Goal: Task Accomplishment & Management: Use online tool/utility

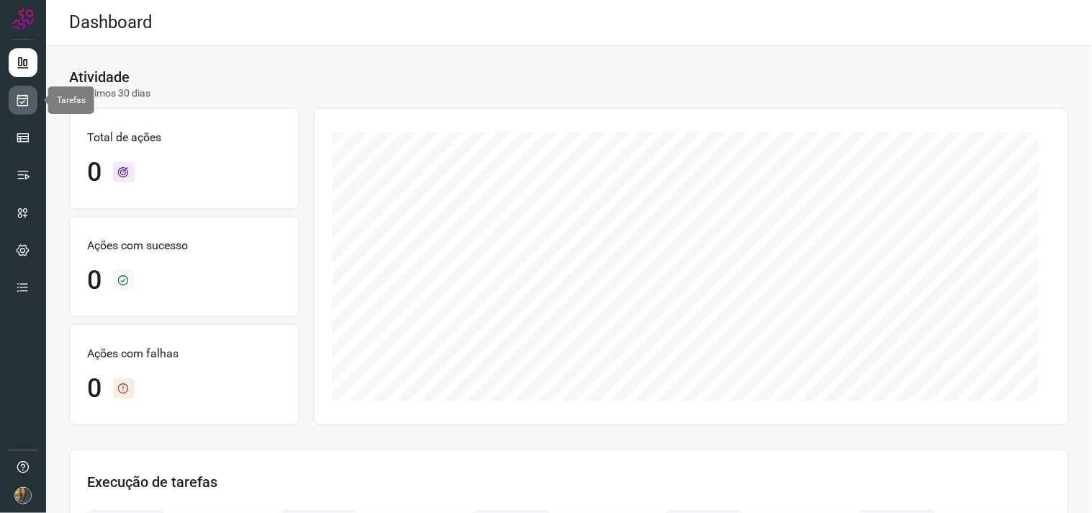
click at [24, 103] on icon at bounding box center [23, 100] width 15 height 14
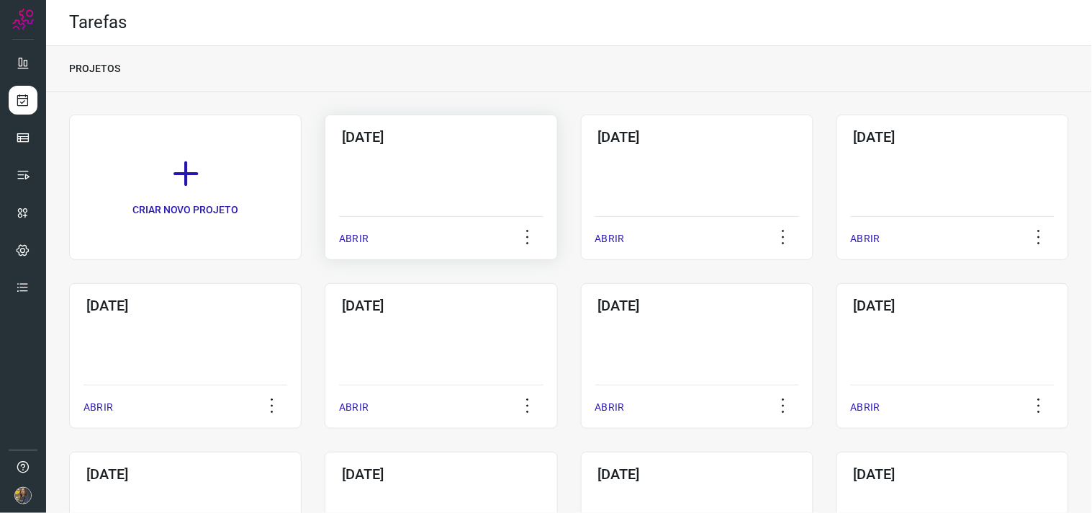
click at [378, 184] on div "02/10/2025 ABRIR" at bounding box center [441, 186] width 233 height 145
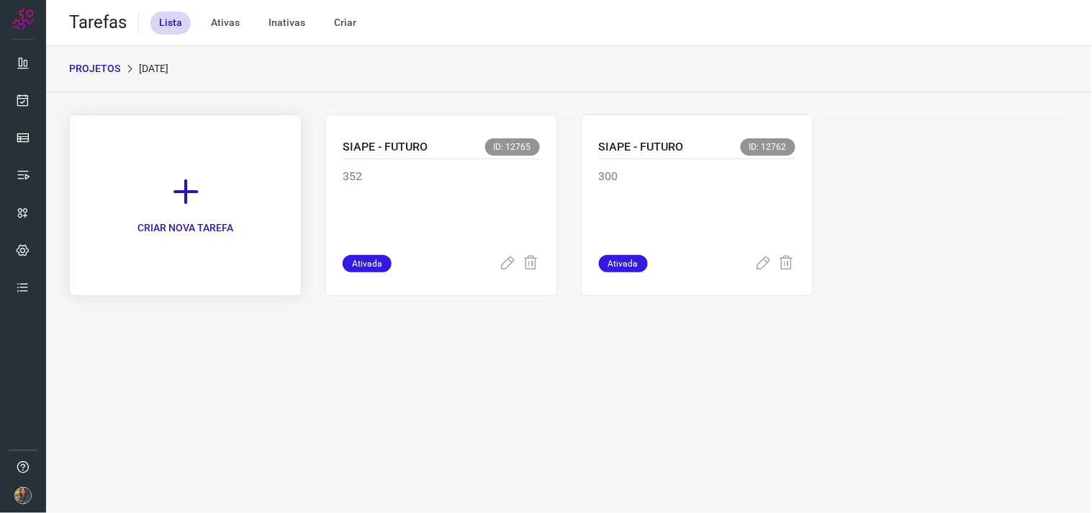
click at [242, 204] on link "CRIAR NOVA TAREFA" at bounding box center [185, 204] width 233 height 181
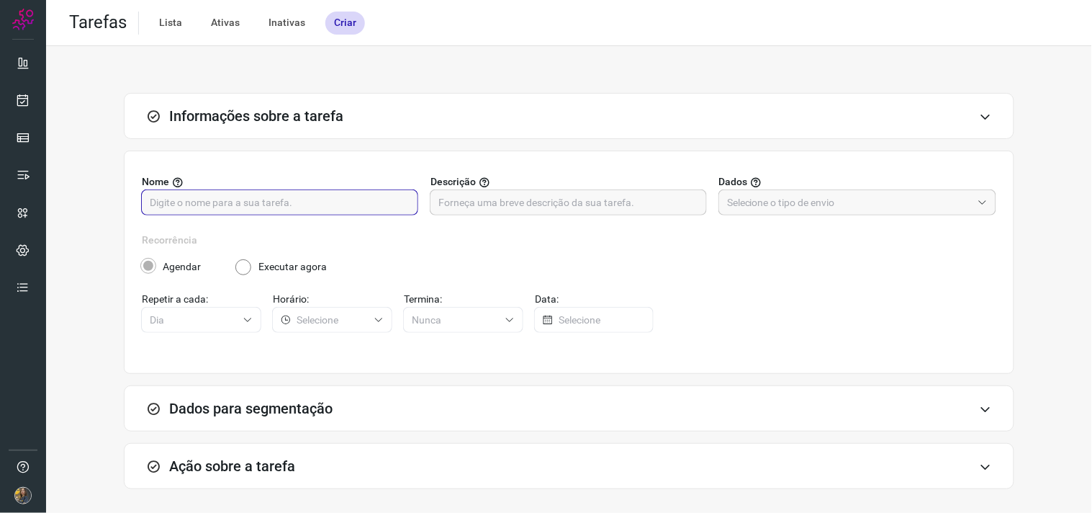
click at [389, 199] on input "text" at bounding box center [280, 202] width 260 height 24
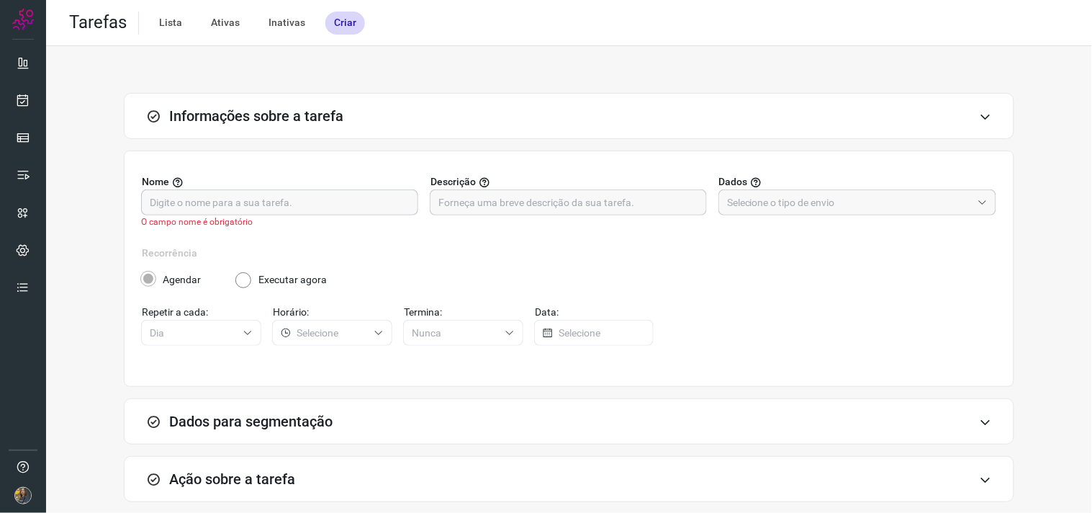
click at [298, 200] on input "text" at bounding box center [280, 202] width 260 height 24
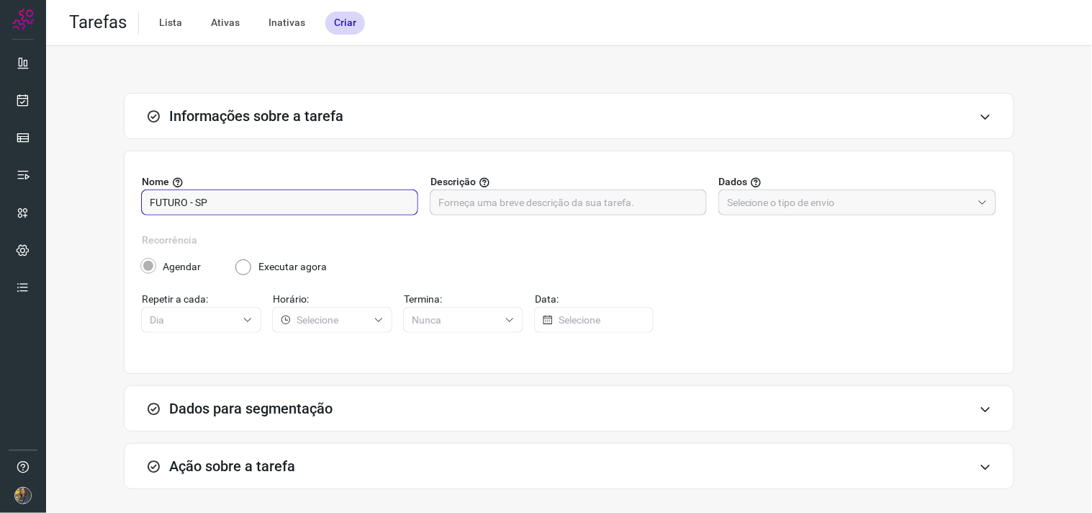
type input "FUTURO - SP"
click at [646, 200] on input "text" at bounding box center [568, 202] width 260 height 24
type input "200 - 0278"
click at [776, 197] on div "Selecione como você deseja segmentar a sua tarefa." at bounding box center [855, 181] width 197 height 37
click at [746, 206] on input "text" at bounding box center [849, 202] width 245 height 24
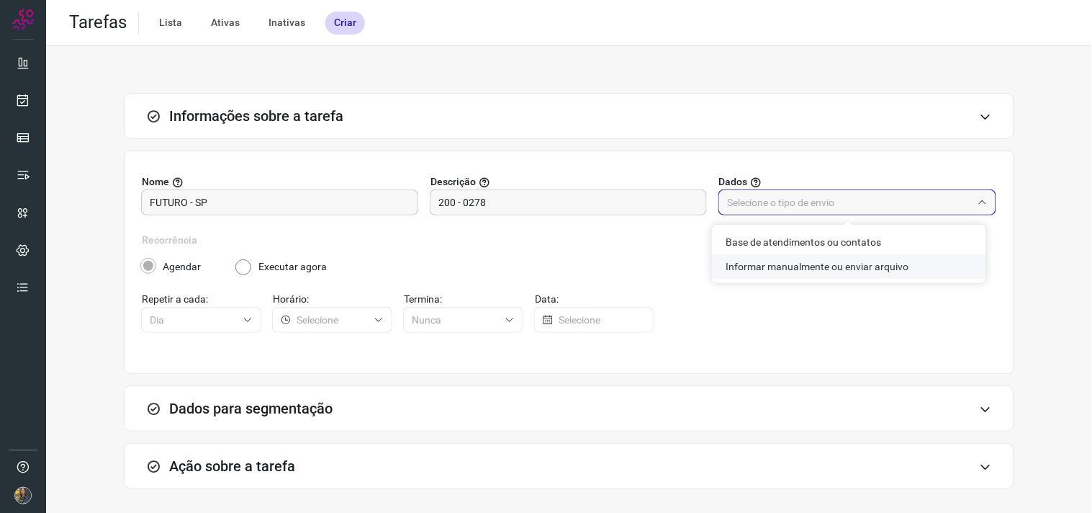
click at [775, 270] on li "Informar manualmente ou enviar arquivo" at bounding box center [849, 266] width 274 height 24
type input "Informar manualmente ou enviar arquivo"
radio input "false"
radio input "true"
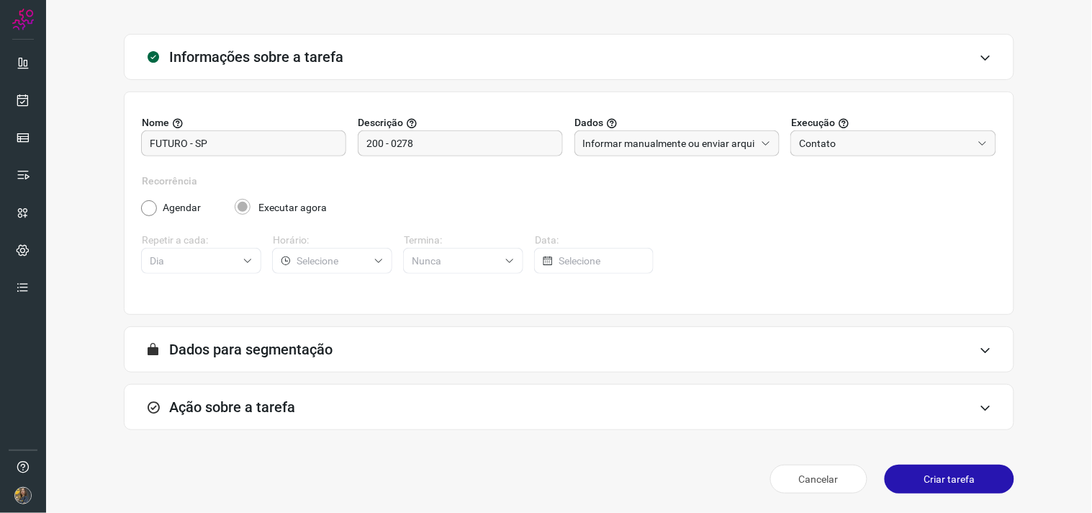
drag, startPoint x: 422, startPoint y: 412, endPoint x: 464, endPoint y: 370, distance: 59.6
click at [422, 412] on div "Ação sobre a tarefa" at bounding box center [569, 407] width 890 height 46
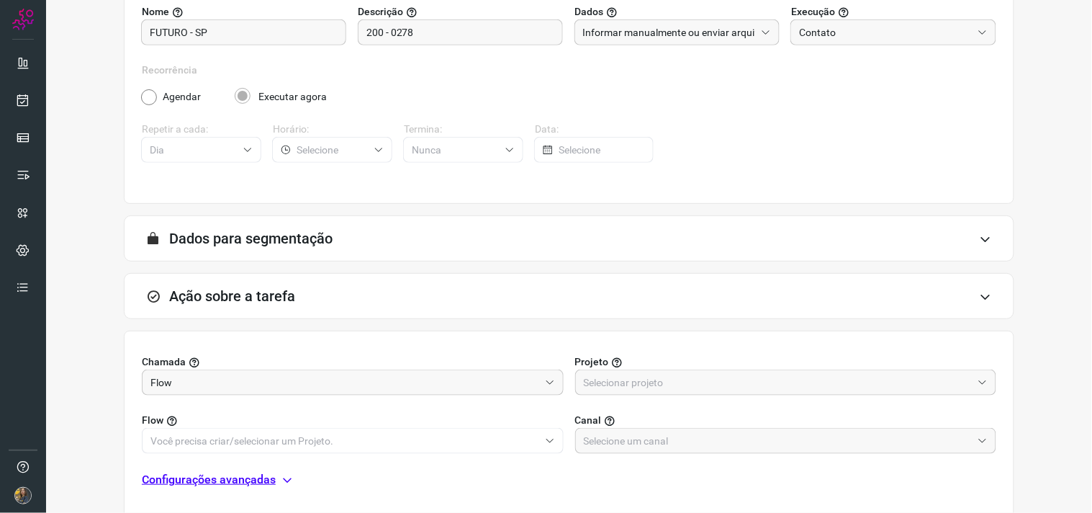
scroll to position [286, 0]
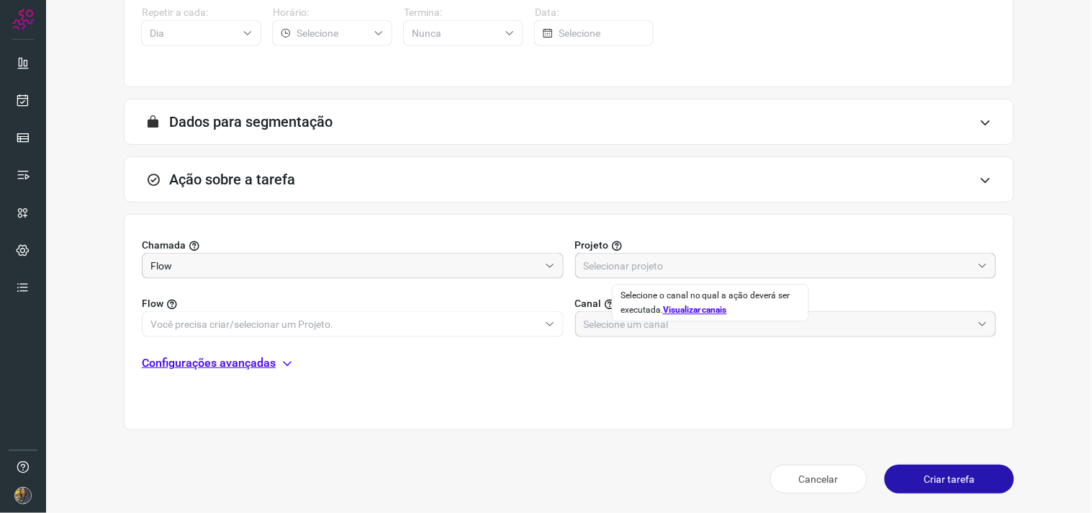
click at [618, 263] on input "text" at bounding box center [778, 265] width 389 height 24
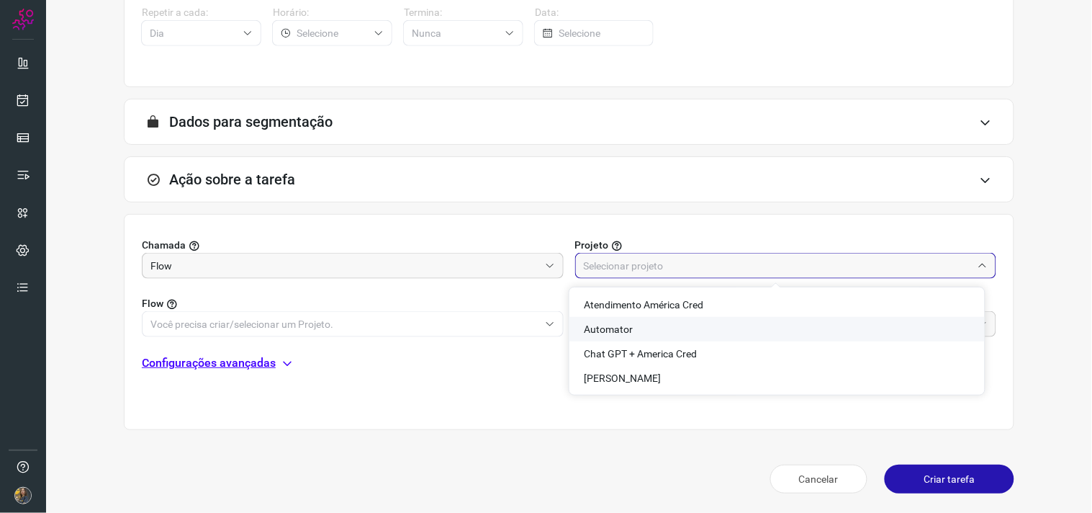
click at [608, 328] on span "Automator" at bounding box center [608, 329] width 49 height 12
type input "Automator"
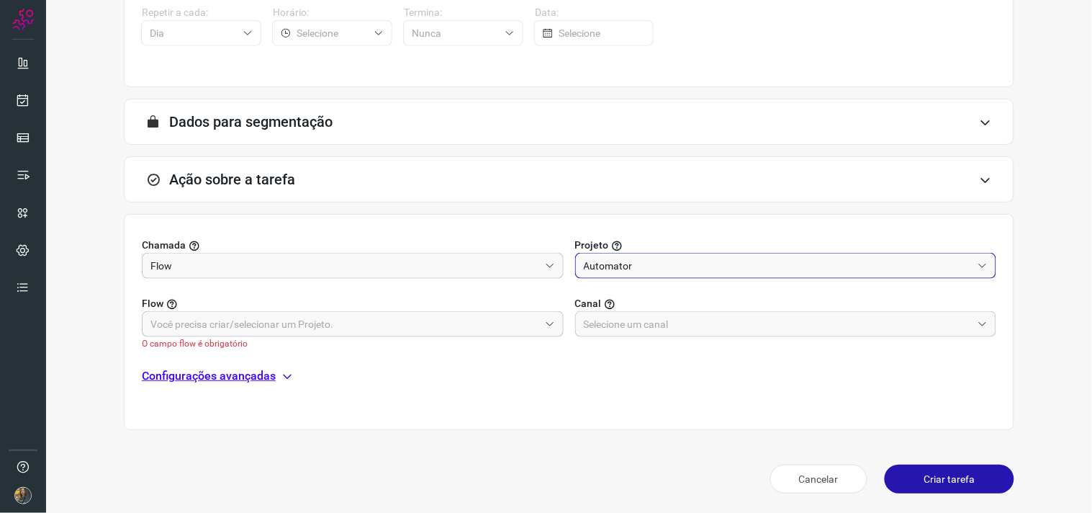
click at [494, 321] on input "text" at bounding box center [344, 324] width 389 height 24
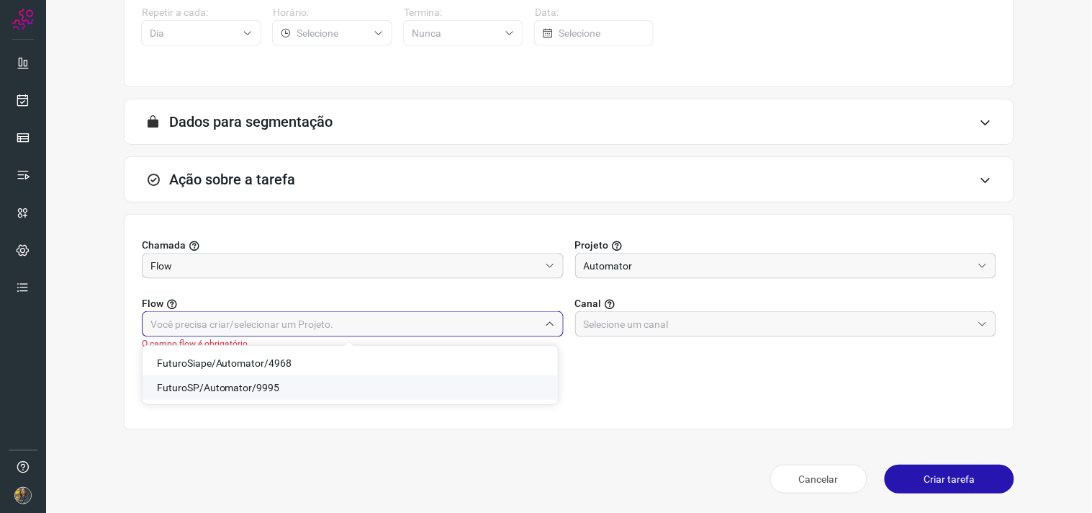
click at [240, 392] on span "FuturoSP/Automator/9995" at bounding box center [218, 388] width 123 height 12
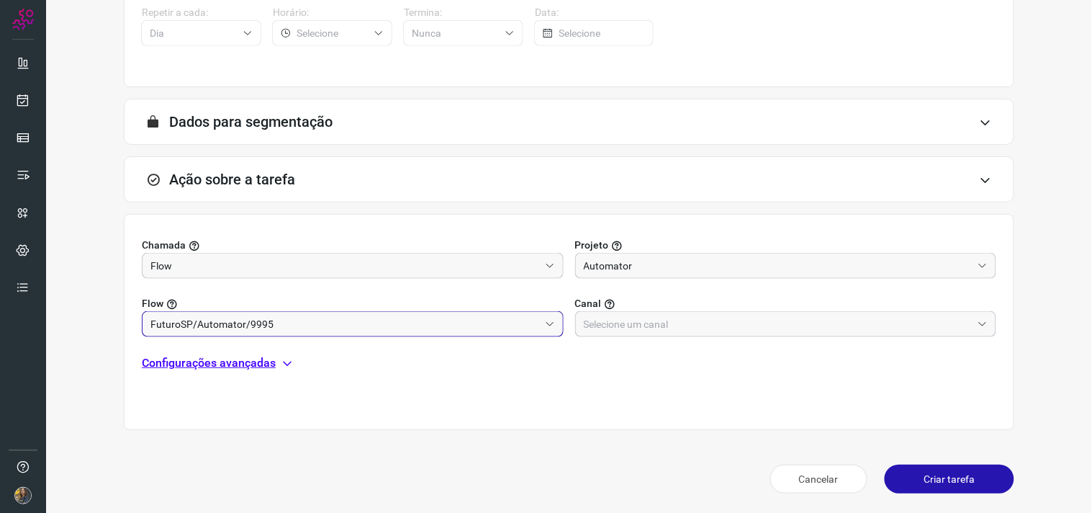
click at [735, 328] on input "text" at bounding box center [778, 324] width 389 height 24
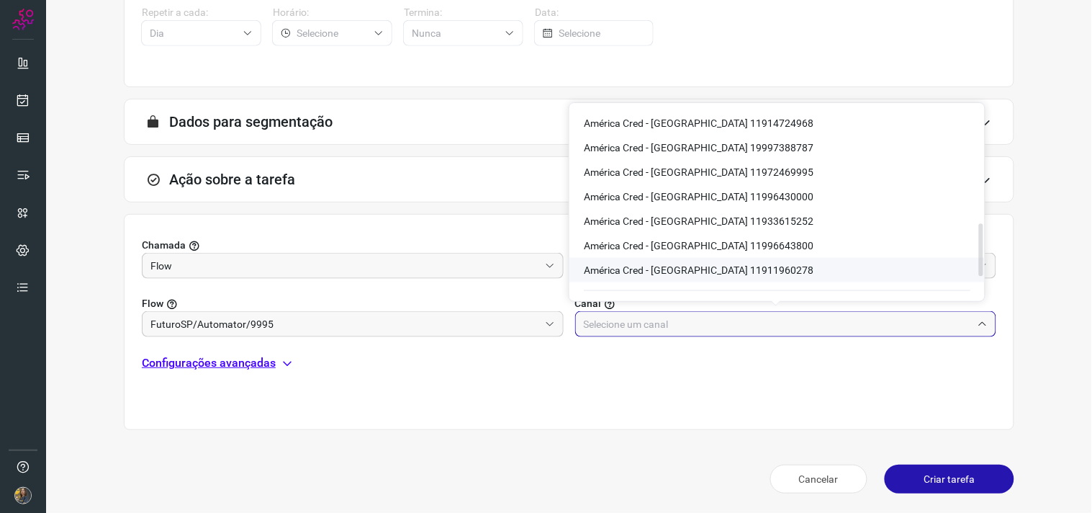
scroll to position [479, 0]
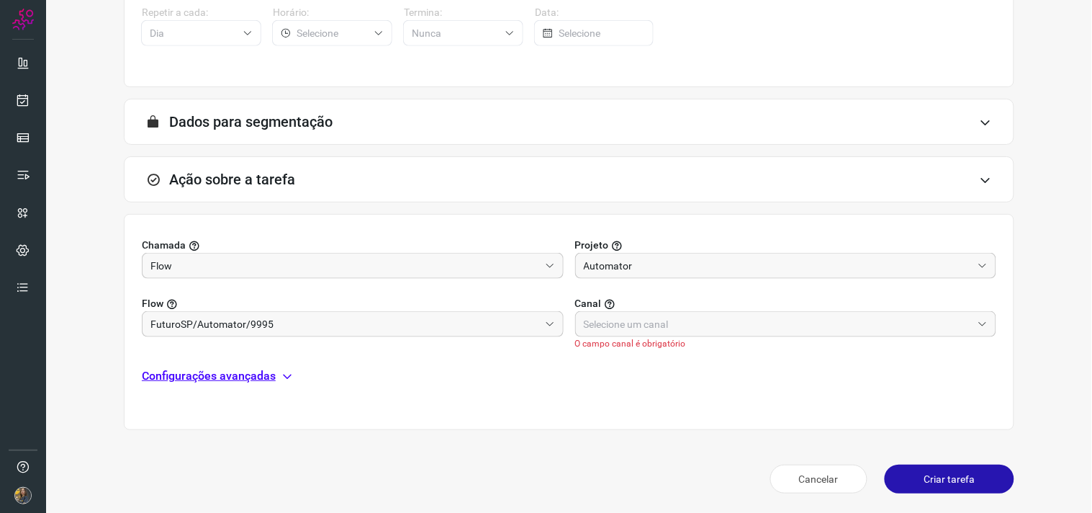
drag, startPoint x: 405, startPoint y: 411, endPoint x: 392, endPoint y: 340, distance: 72.4
click at [405, 411] on div "Chamada Flow Projeto Automator Flow FuturoSP/Automator/9995 Canal O campo canal…" at bounding box center [569, 322] width 890 height 216
click at [394, 328] on input "FuturoSP/Automator/9995" at bounding box center [344, 324] width 389 height 24
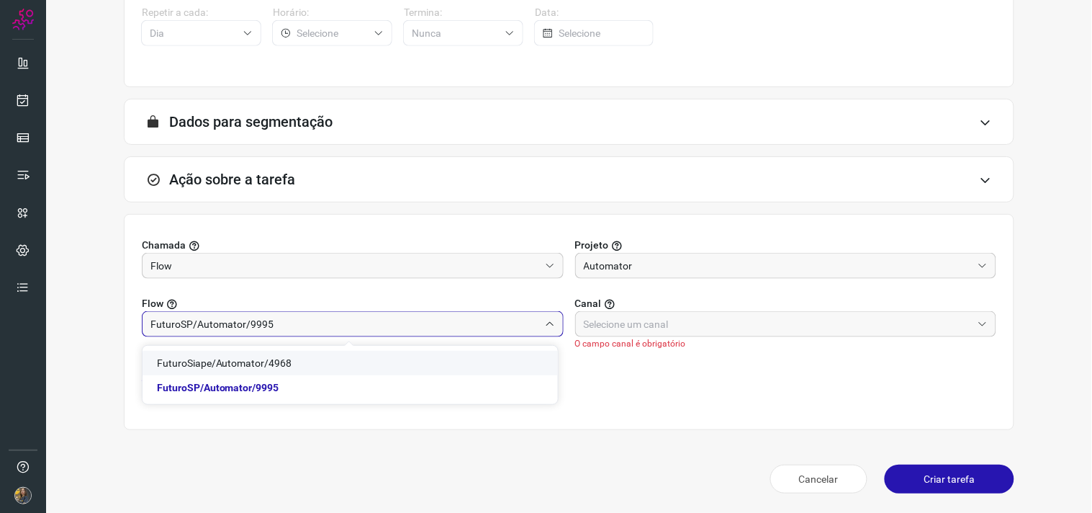
click at [263, 360] on span "FuturoSiape/Automator/4968" at bounding box center [224, 363] width 135 height 12
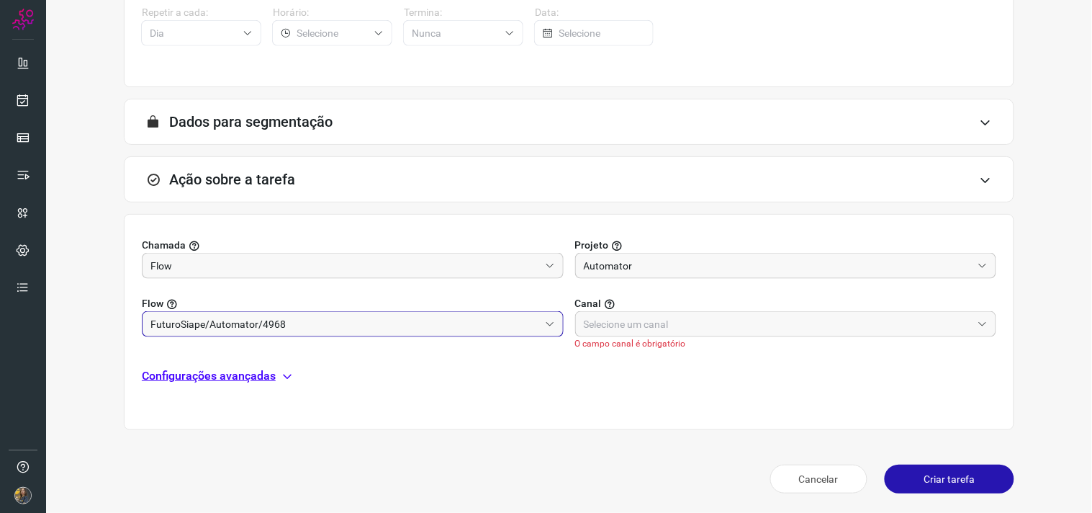
click at [286, 322] on input "FuturoSiape/Automator/4968" at bounding box center [344, 324] width 389 height 24
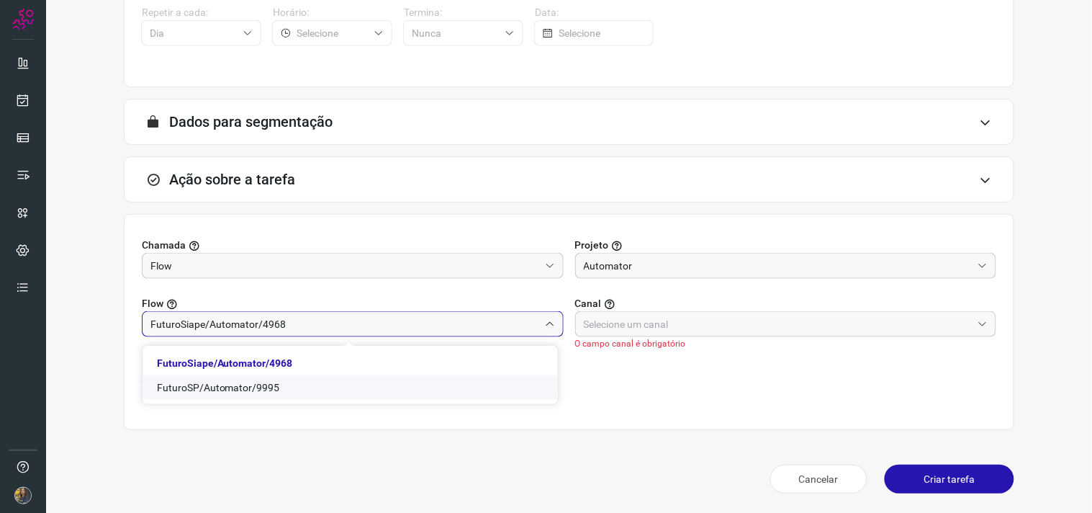
click at [281, 391] on li "FuturoSP/Automator/9995" at bounding box center [350, 387] width 415 height 24
type input "FuturoSP/Automator/9995"
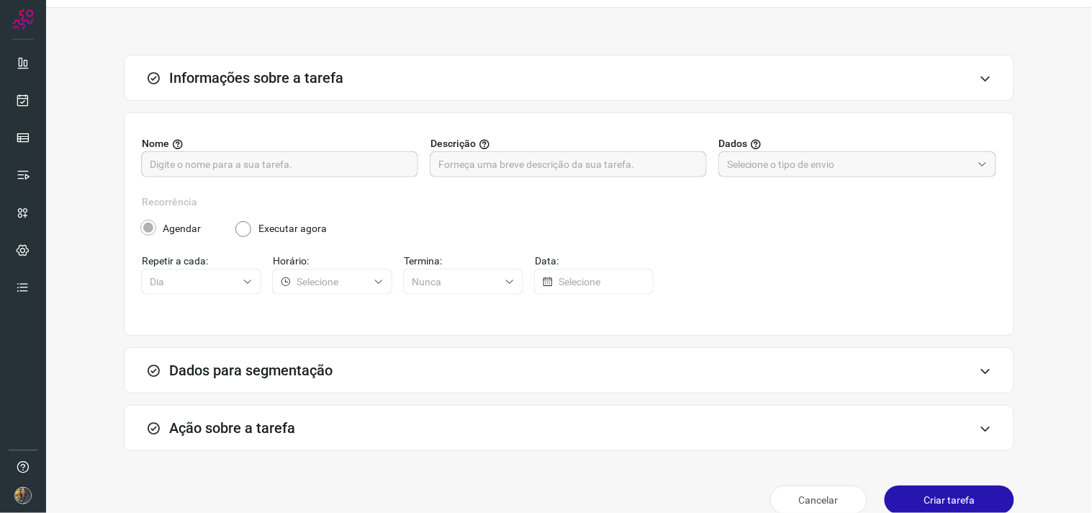
scroll to position [59, 0]
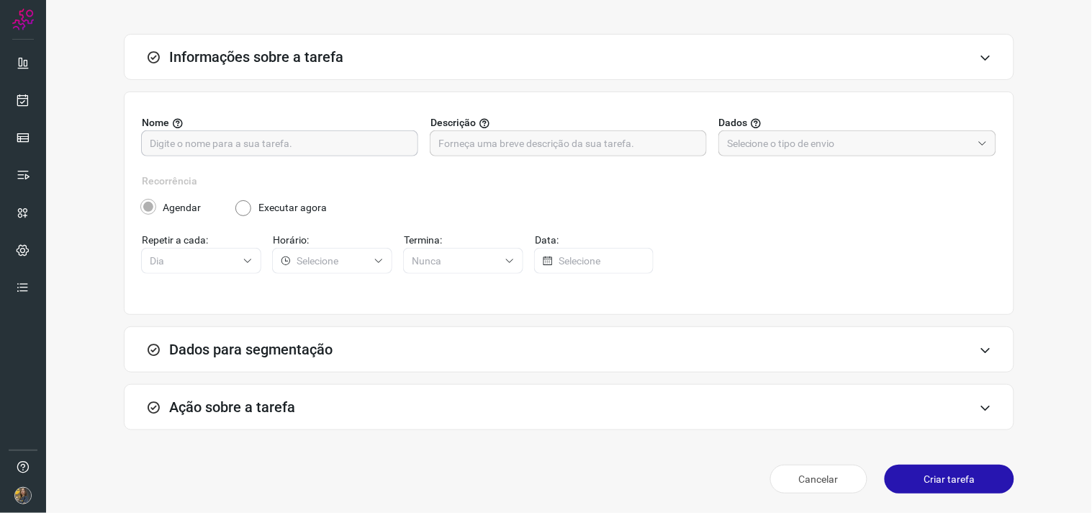
click at [343, 149] on input "text" at bounding box center [280, 143] width 260 height 24
type input "f"
type input "FUTURO - SP"
click at [465, 144] on input "text" at bounding box center [568, 143] width 260 height 24
type input "200 - 0278"
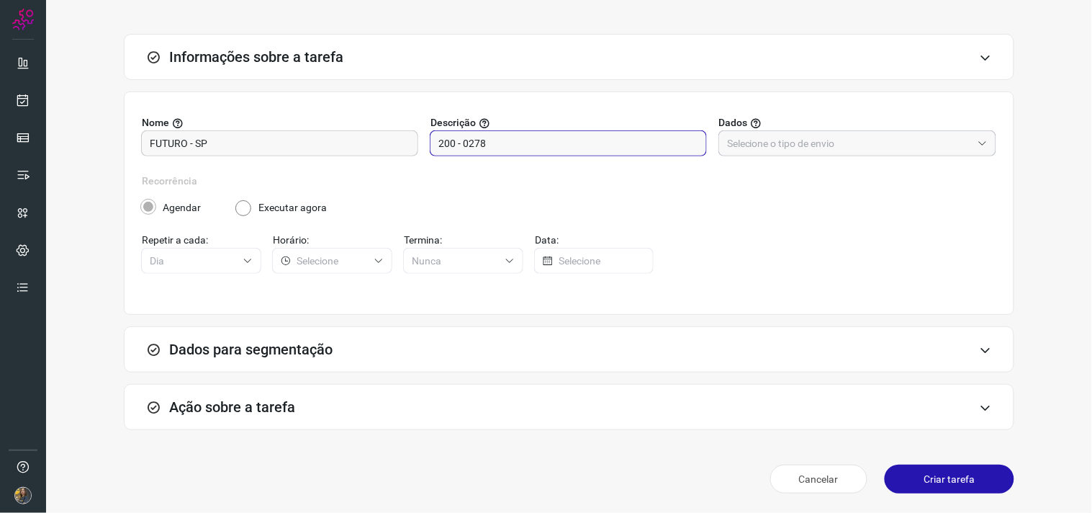
click at [813, 150] on input "text" at bounding box center [849, 143] width 245 height 24
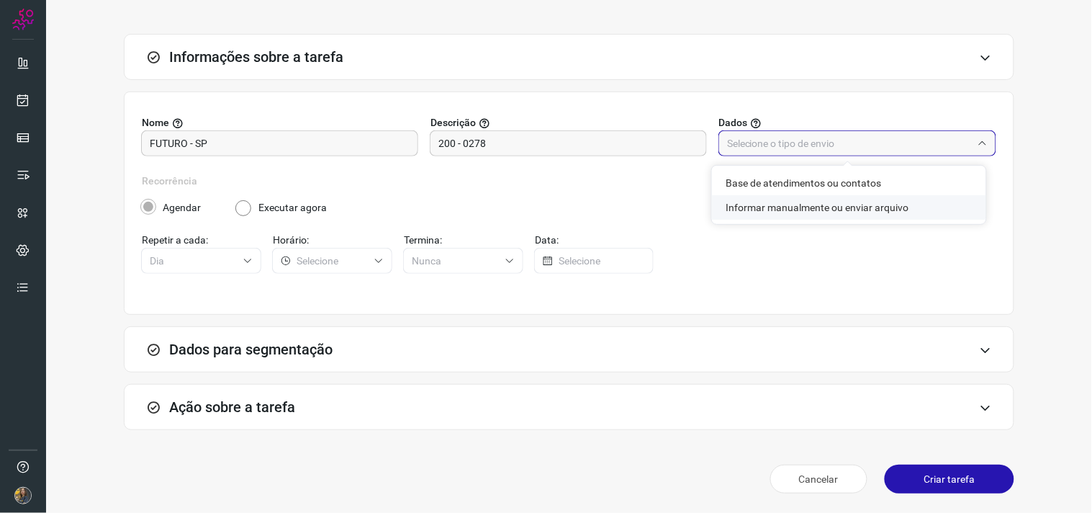
click at [807, 206] on li "Informar manualmente ou enviar arquivo" at bounding box center [849, 207] width 274 height 24
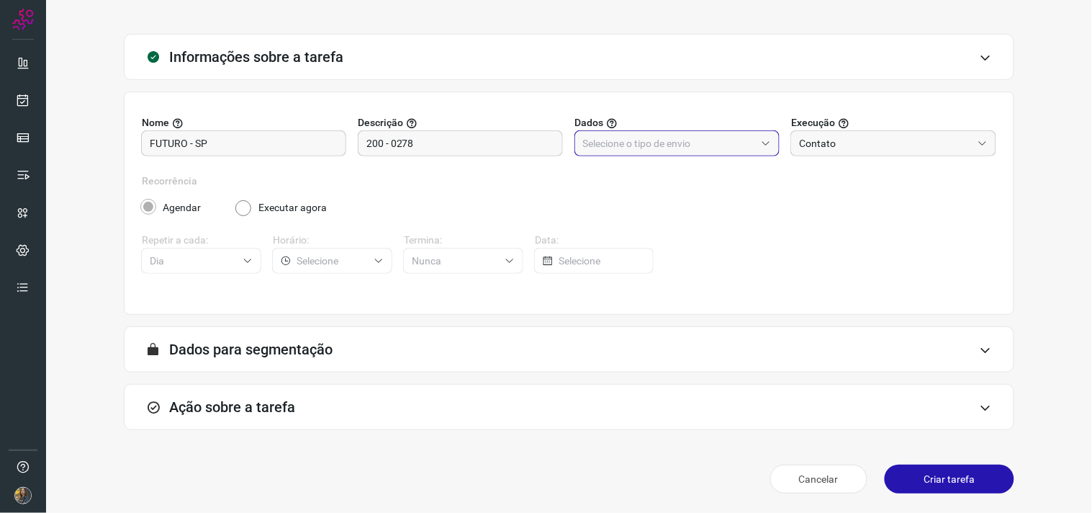
type input "Informar manualmente ou enviar arquivo"
radio input "false"
radio input "true"
click at [538, 421] on div "Ação sobre a tarefa" at bounding box center [569, 407] width 890 height 46
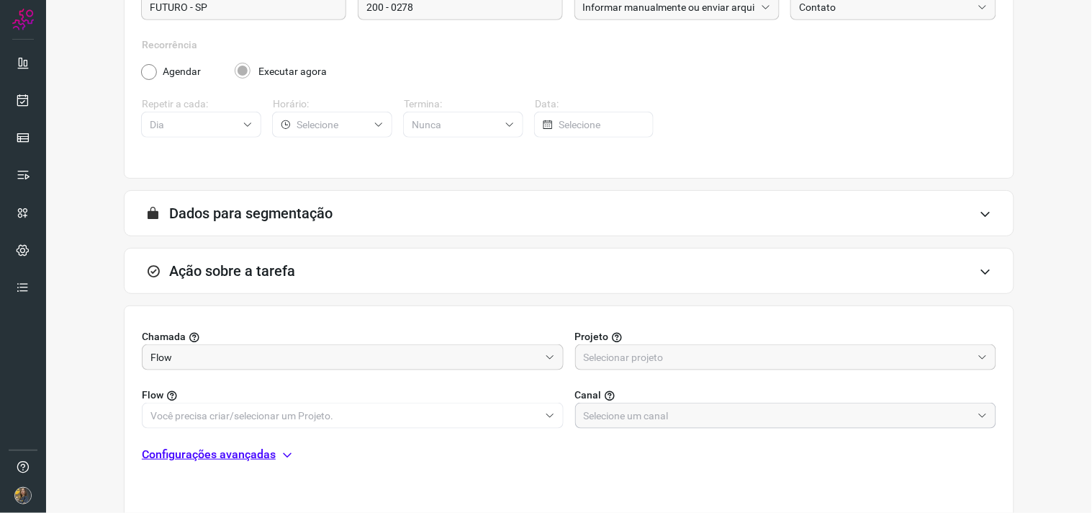
scroll to position [286, 0]
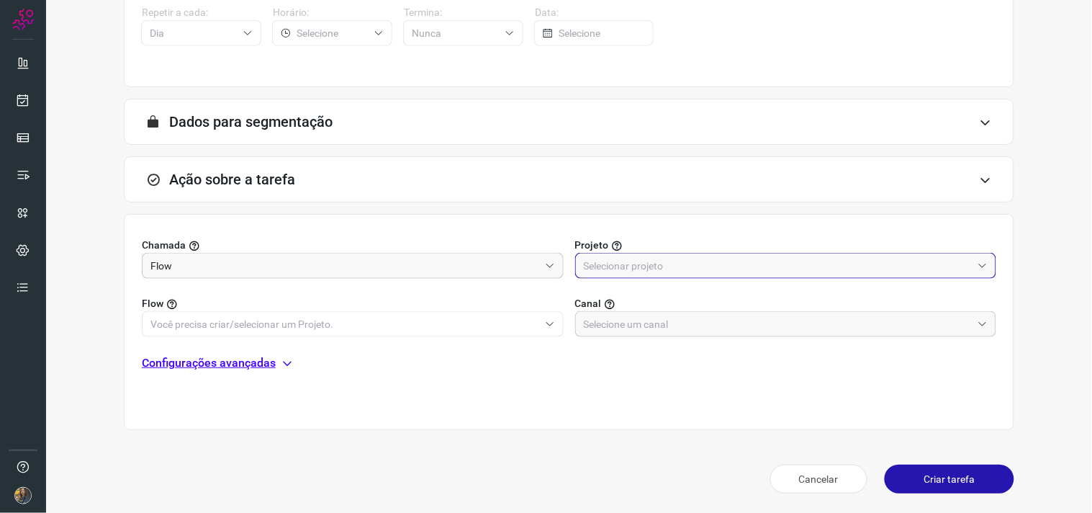
click at [657, 269] on input "text" at bounding box center [778, 265] width 389 height 24
drag, startPoint x: 636, startPoint y: 327, endPoint x: 554, endPoint y: 328, distance: 82.1
click at [636, 327] on li "Automator" at bounding box center [776, 329] width 415 height 24
type input "Automator"
click at [500, 325] on input "text" at bounding box center [344, 324] width 389 height 24
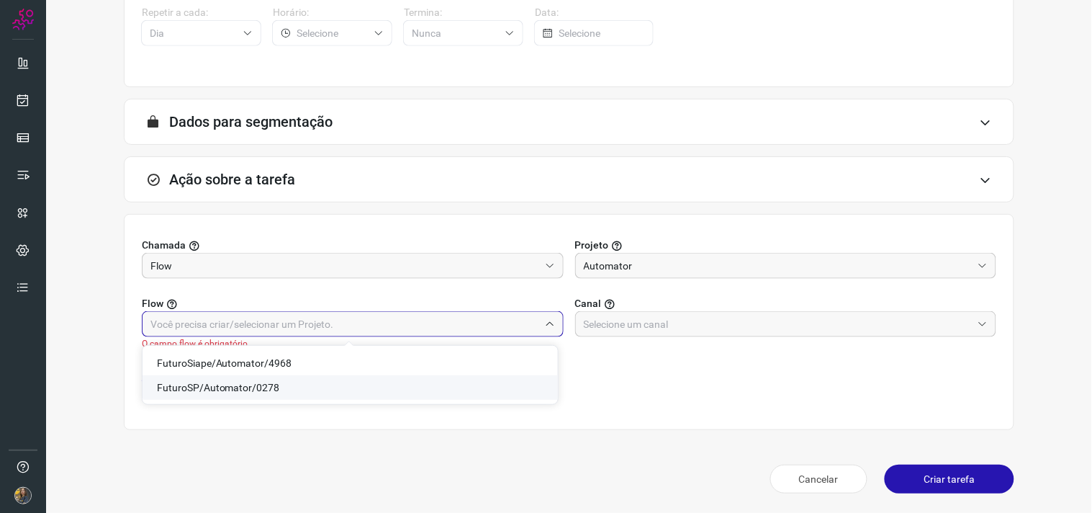
click at [265, 392] on span "FuturoSP/Automator/0278" at bounding box center [218, 388] width 123 height 12
type input "FuturoSP/Automator/0278"
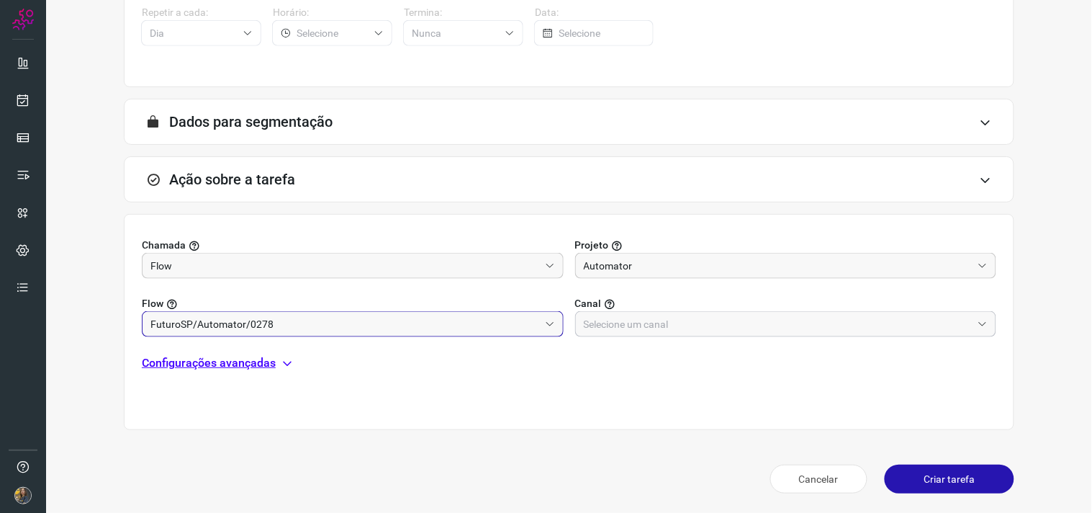
click at [645, 325] on input "text" at bounding box center [778, 324] width 389 height 24
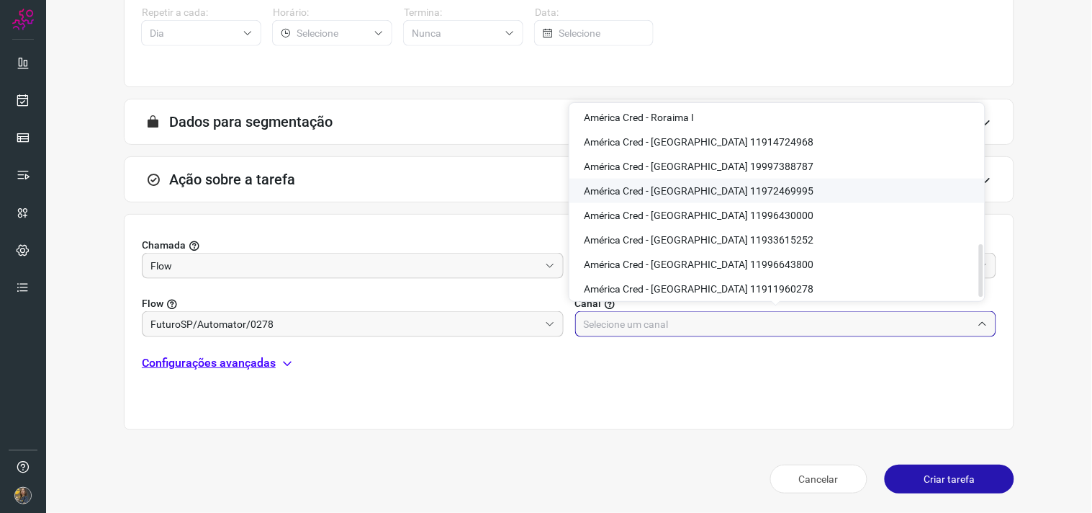
scroll to position [522, 0]
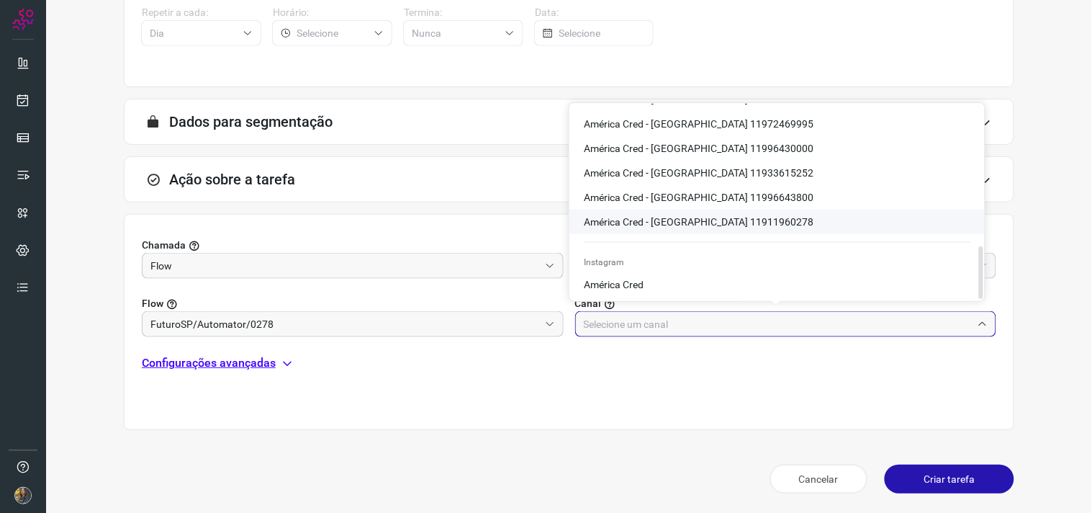
click at [762, 225] on span "América Cred - São Paulo 11911960278" at bounding box center [699, 222] width 230 height 12
type input "América Cred - São Paulo 11911960278"
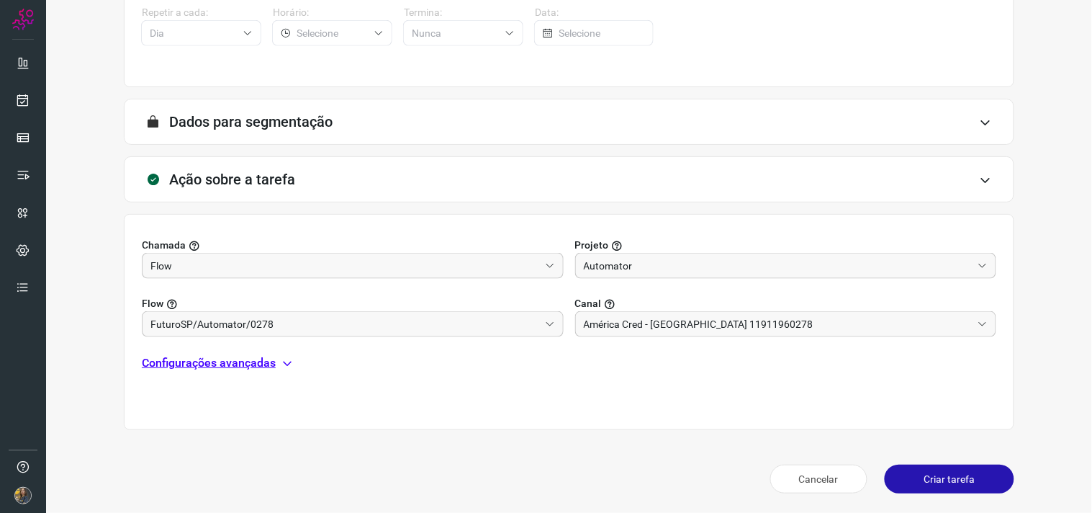
click at [234, 361] on p "Configurações avançadas" at bounding box center [209, 362] width 134 height 17
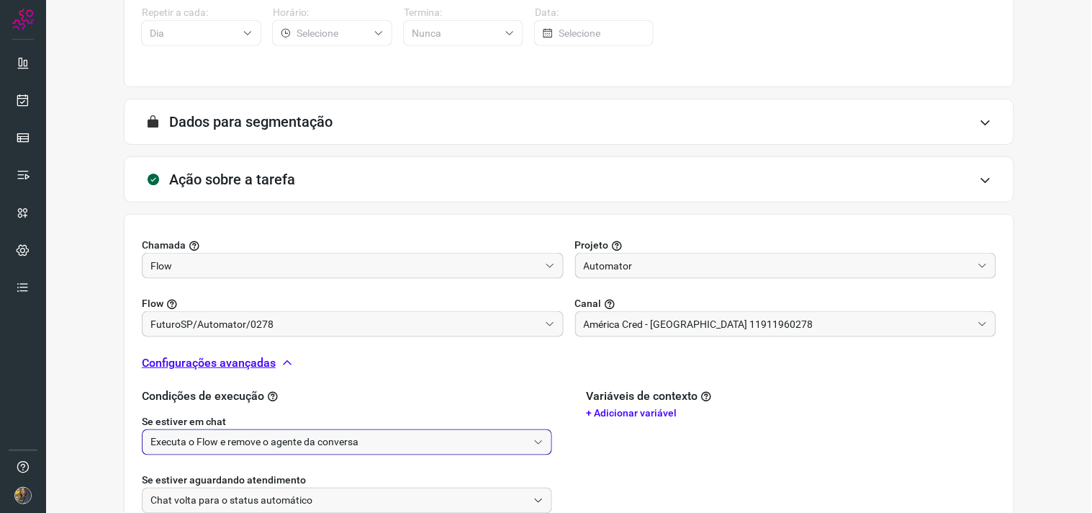
click at [274, 438] on input "Executa o Flow e remove o agente da conversa" at bounding box center [338, 442] width 377 height 24
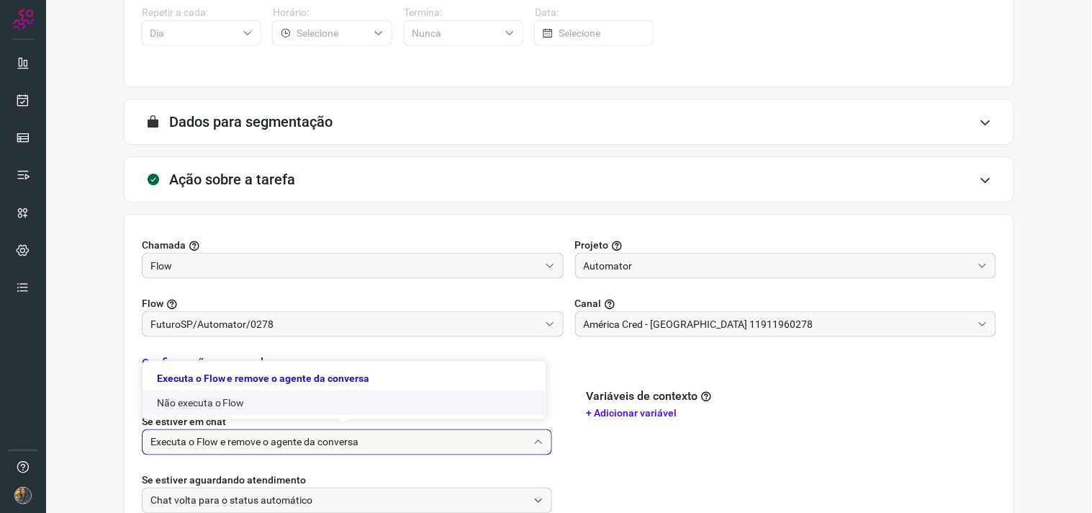
click at [248, 405] on li "Não executa o Flow" at bounding box center [345, 402] width 404 height 24
type input "Não executa o Flow"
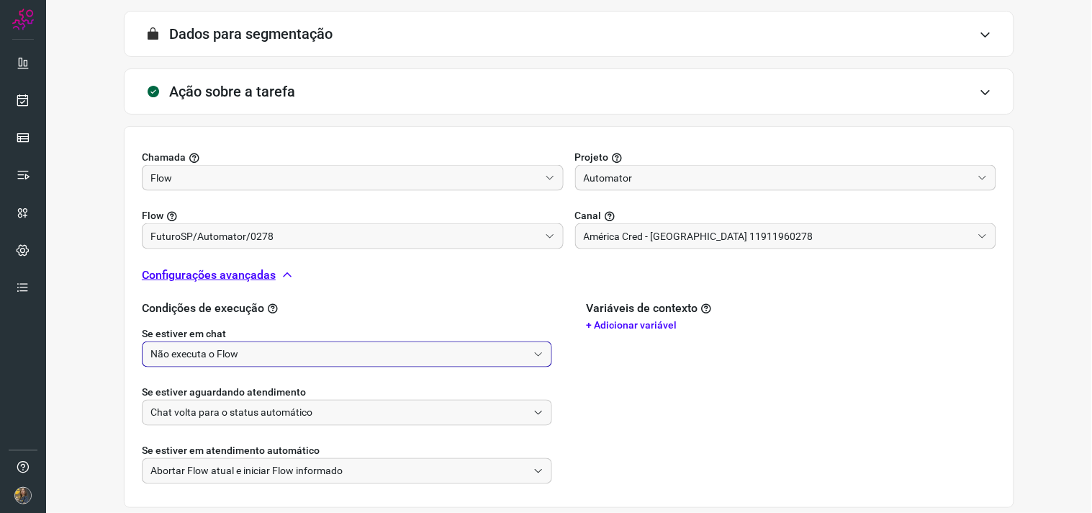
scroll to position [452, 0]
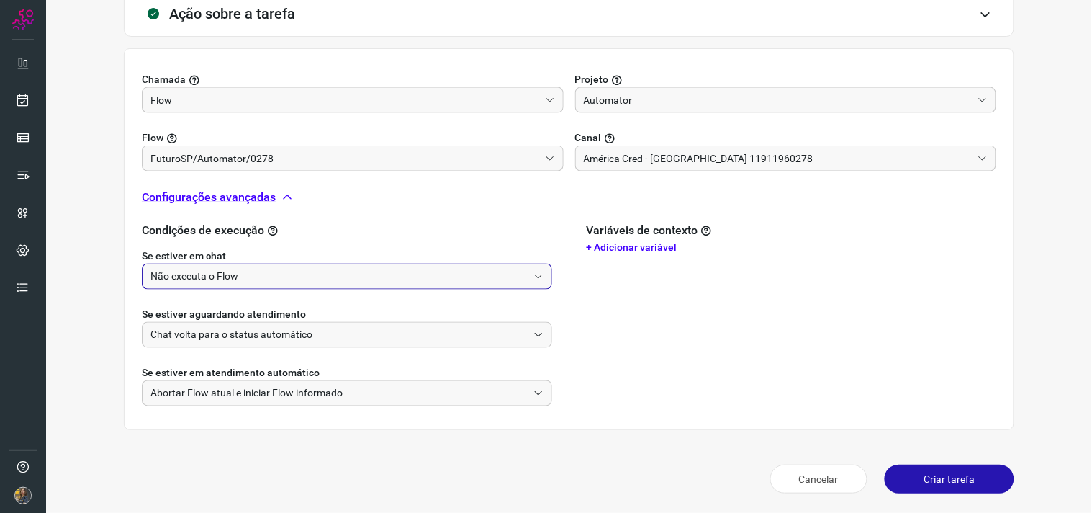
click at [950, 476] on button "Criar tarefa" at bounding box center [950, 478] width 130 height 29
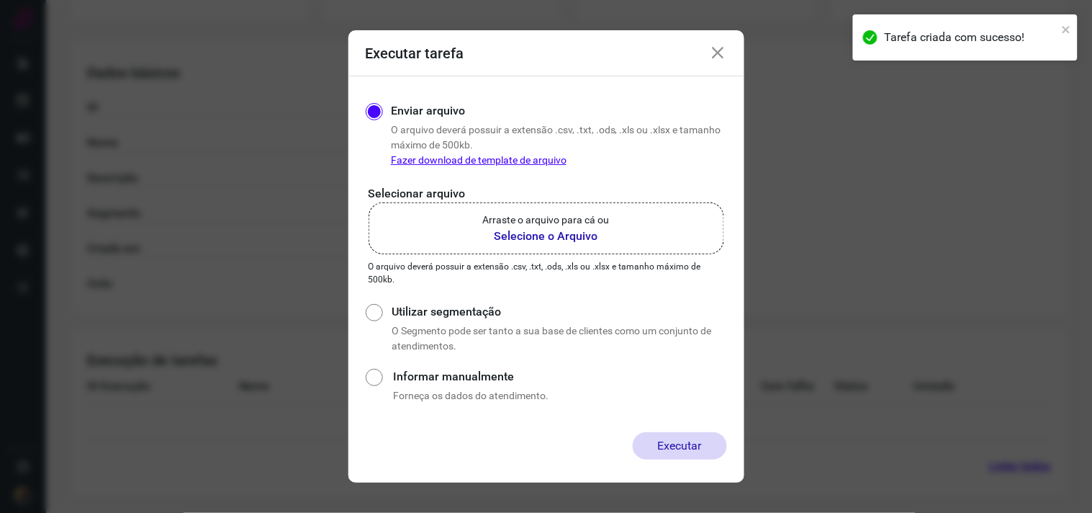
scroll to position [231, 0]
click at [573, 238] on b "Selecione o Arquivo" at bounding box center [546, 235] width 127 height 17
click at [0, 0] on input "Arraste o arquivo para cá ou Selecione o Arquivo" at bounding box center [0, 0] width 0 height 0
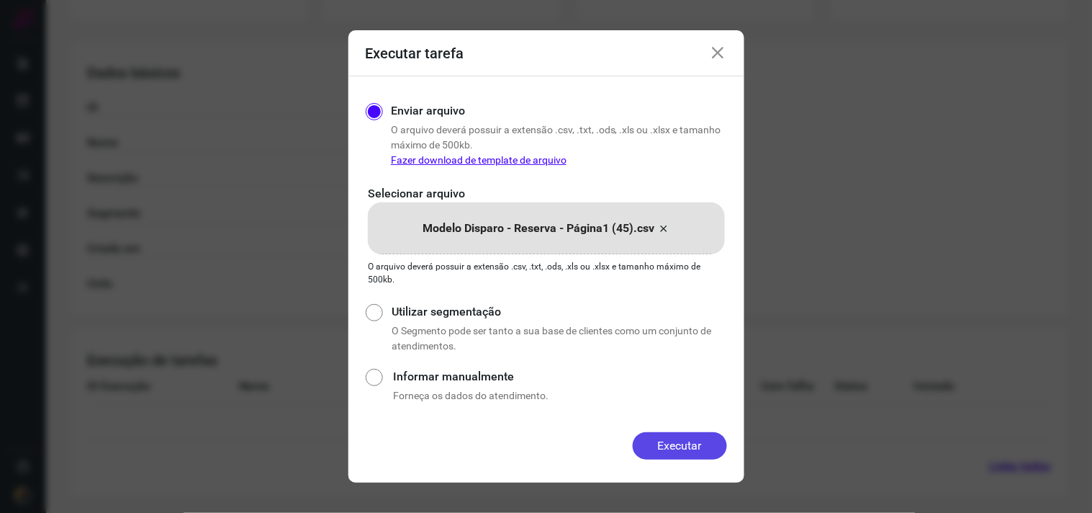
click at [685, 448] on button "Executar" at bounding box center [680, 445] width 94 height 27
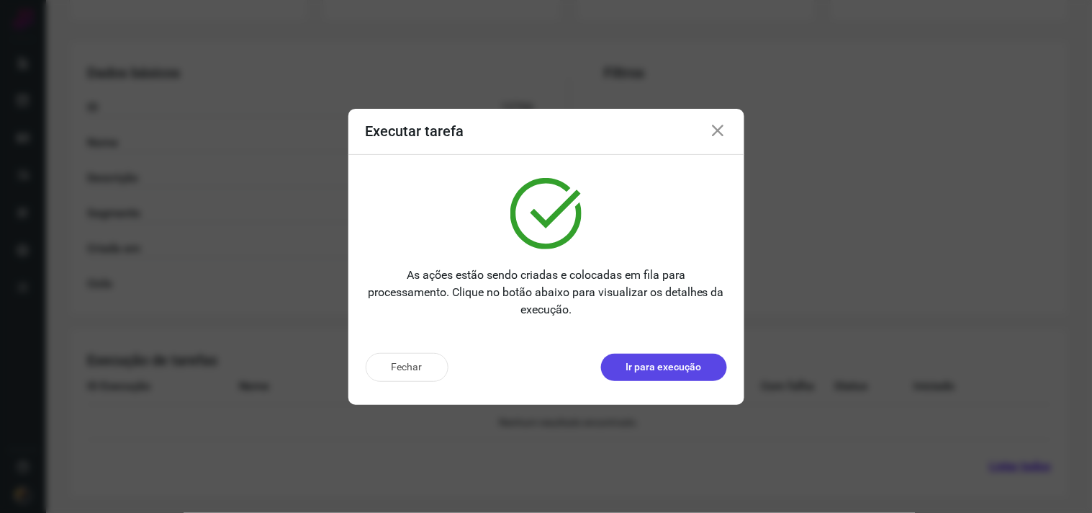
click at [672, 375] on button "Ir para execução" at bounding box center [664, 366] width 126 height 27
